Goal: Transaction & Acquisition: Purchase product/service

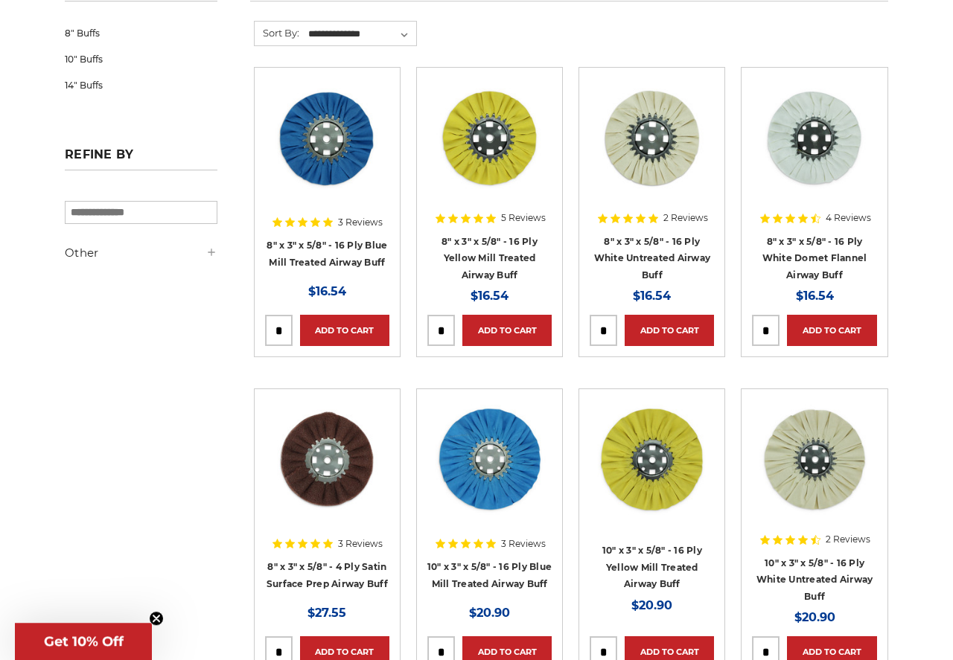
scroll to position [304, 0]
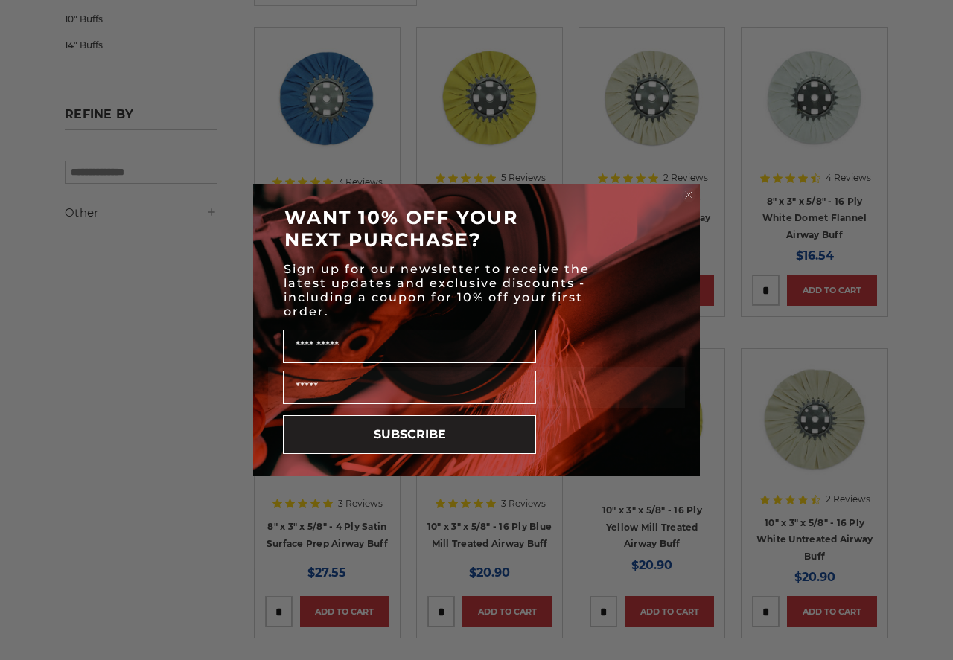
click at [691, 196] on icon "Close dialog" at bounding box center [689, 195] width 6 height 6
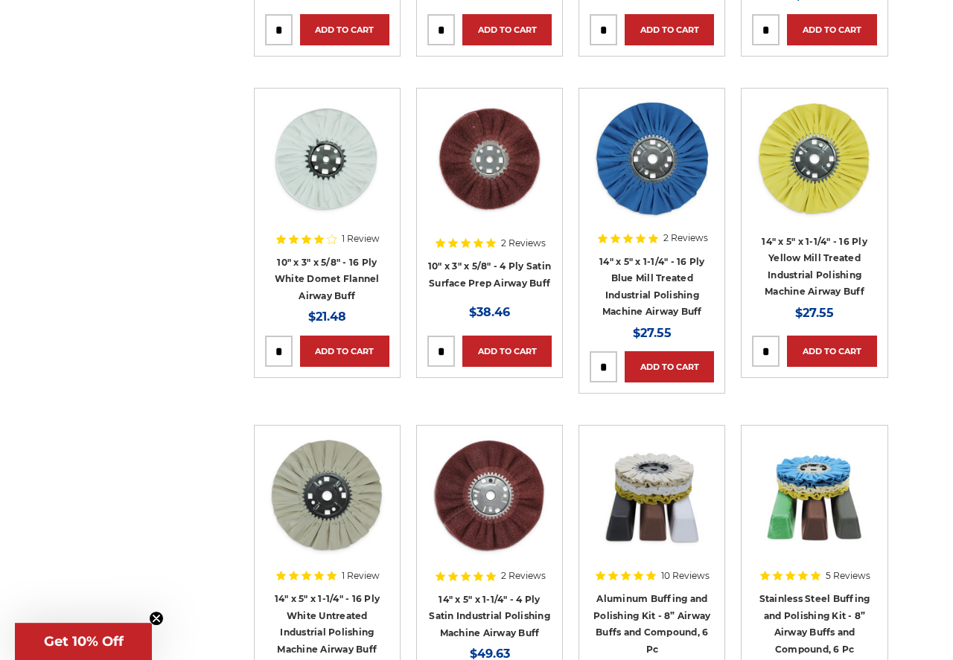
scroll to position [1063, 0]
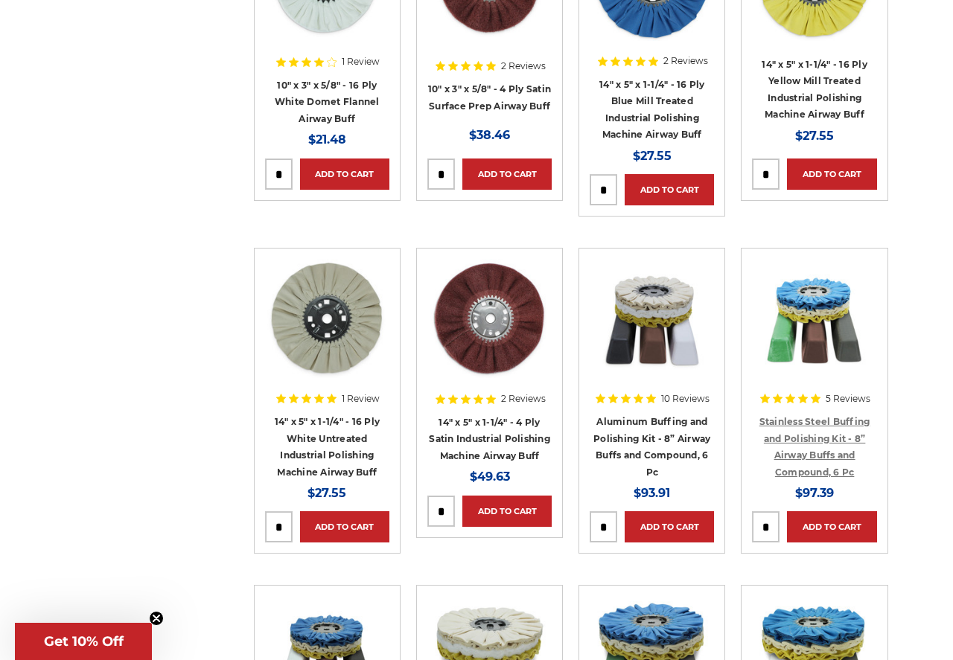
click at [797, 452] on link "Stainless Steel Buffing and Polishing Kit - 8” Airway Buffs and Compound, 6 Pc" at bounding box center [814, 447] width 111 height 62
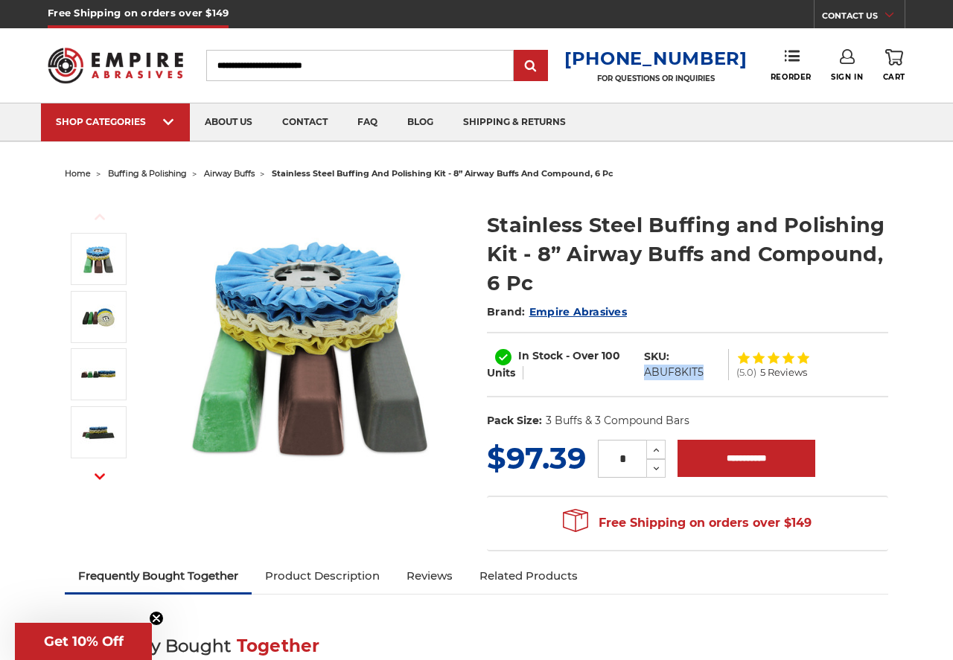
drag, startPoint x: 644, startPoint y: 372, endPoint x: 704, endPoint y: 373, distance: 60.3
click at [704, 373] on dl "SKU: ABUF8KIT5" at bounding box center [683, 364] width 92 height 31
copy dd "ABUF8KIT5"
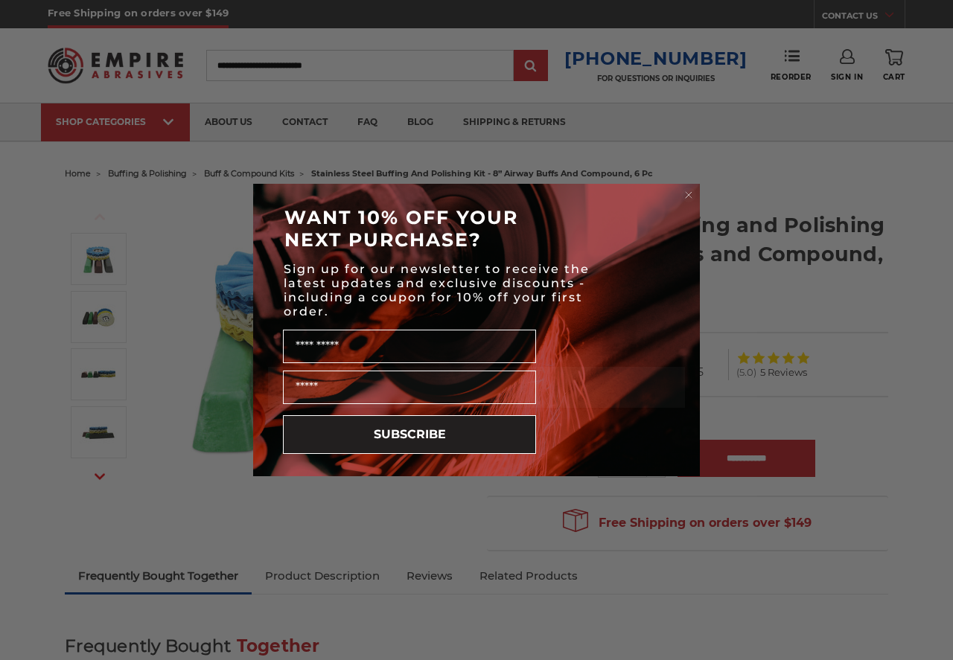
click at [689, 190] on circle "Close dialog" at bounding box center [689, 195] width 14 height 14
